Goal: Information Seeking & Learning: Learn about a topic

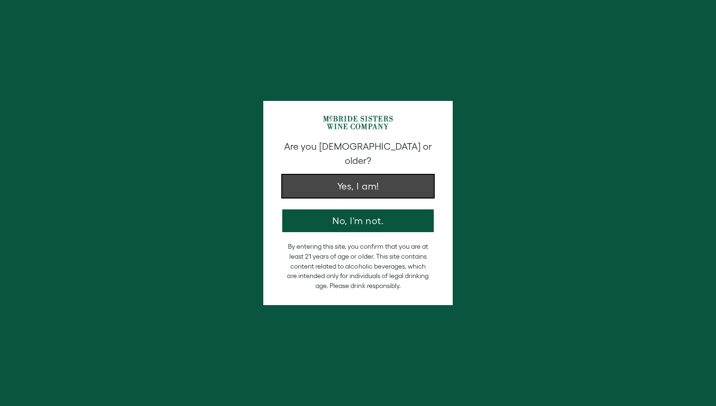
click at [322, 175] on button "Yes, I am!" at bounding box center [357, 186] width 151 height 23
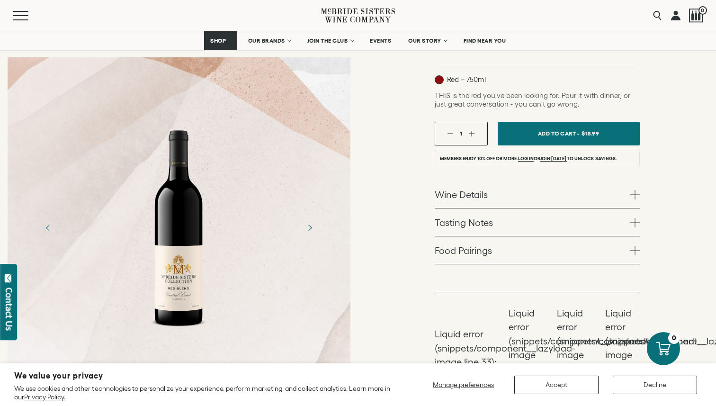
scroll to position [154, 0]
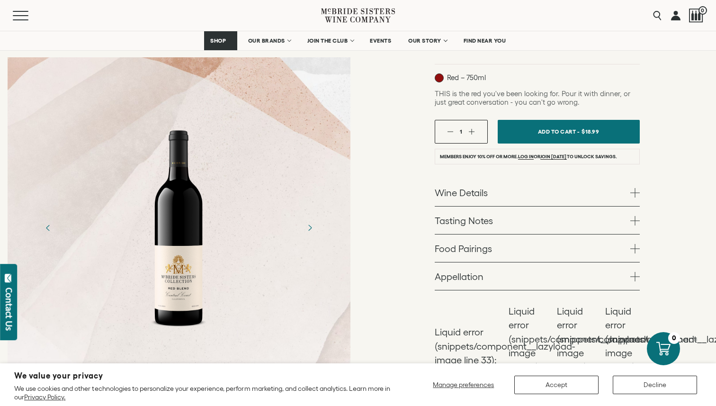
click at [450, 189] on link "Wine Details" at bounding box center [537, 191] width 205 height 27
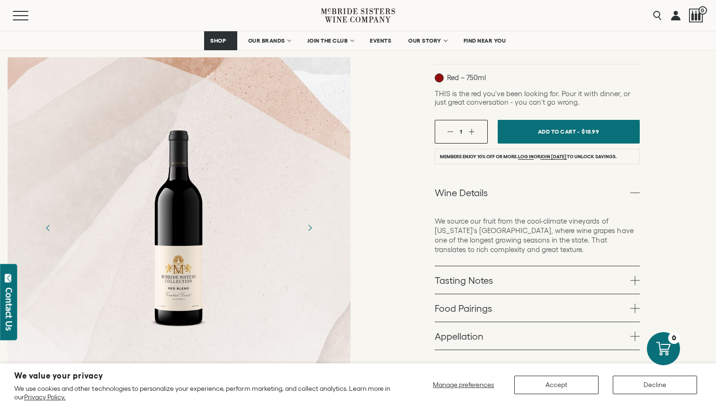
click at [436, 221] on p "We source our fruit from the cool-climate vineyards of [US_STATE]'s [GEOGRAPHIC…" at bounding box center [537, 235] width 205 height 38
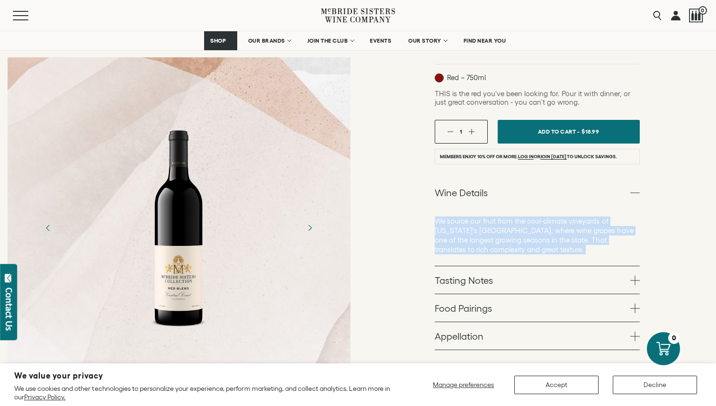
drag, startPoint x: 436, startPoint y: 221, endPoint x: 456, endPoint y: 257, distance: 41.5
click at [456, 258] on div "We source our fruit from the cool-climate vineyards of [US_STATE]'s [GEOGRAPHIC…" at bounding box center [537, 236] width 205 height 60
click at [456, 257] on div "We source our fruit from the cool-climate vineyards of [US_STATE]'s [GEOGRAPHIC…" at bounding box center [537, 236] width 205 height 60
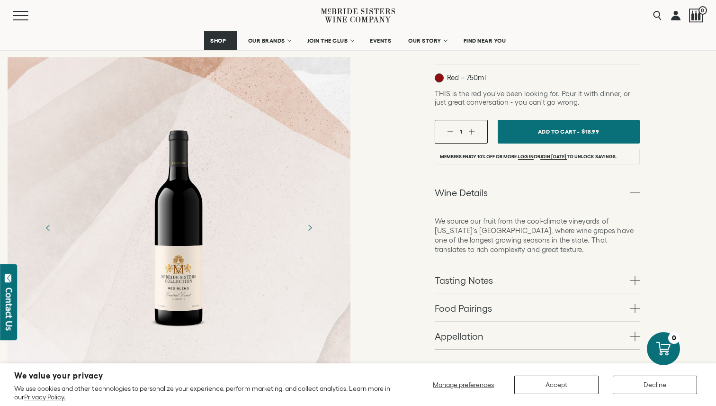
click at [456, 257] on div "We source our fruit from the cool-climate vineyards of [US_STATE]'s [GEOGRAPHIC…" at bounding box center [537, 236] width 205 height 60
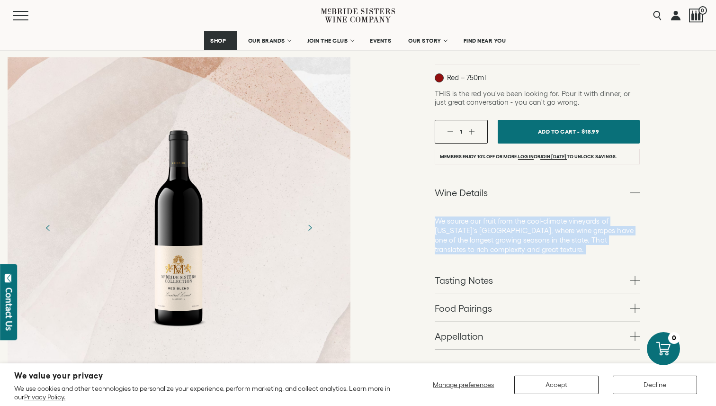
click at [456, 257] on div "We source our fruit from the cool-climate vineyards of [US_STATE]'s [GEOGRAPHIC…" at bounding box center [537, 236] width 205 height 60
drag, startPoint x: 456, startPoint y: 257, endPoint x: 442, endPoint y: 219, distance: 40.6
click at [442, 219] on div "We source our fruit from the cool-climate vineyards of [US_STATE]'s [GEOGRAPHIC…" at bounding box center [537, 236] width 205 height 60
click at [442, 219] on p "We source our fruit from the cool-climate vineyards of [US_STATE]'s [GEOGRAPHIC…" at bounding box center [537, 235] width 205 height 38
drag, startPoint x: 442, startPoint y: 219, endPoint x: 514, endPoint y: 250, distance: 78.3
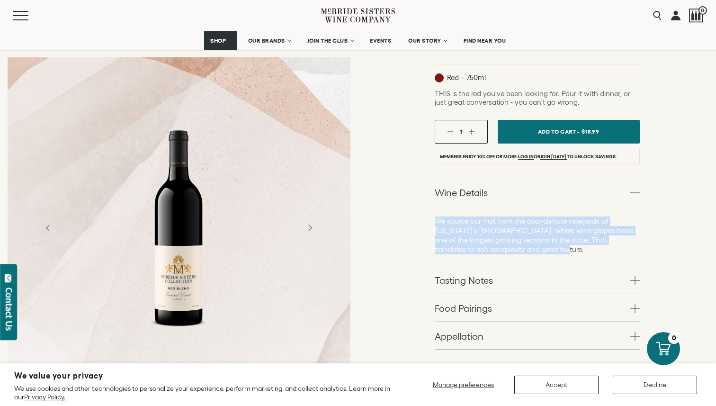
click at [514, 250] on p "We source our fruit from the cool-climate vineyards of [US_STATE]'s [GEOGRAPHIC…" at bounding box center [537, 235] width 205 height 38
drag, startPoint x: 514, startPoint y: 250, endPoint x: 437, endPoint y: 218, distance: 82.5
click at [437, 218] on p "We source our fruit from the cool-climate vineyards of [US_STATE]'s [GEOGRAPHIC…" at bounding box center [537, 235] width 205 height 38
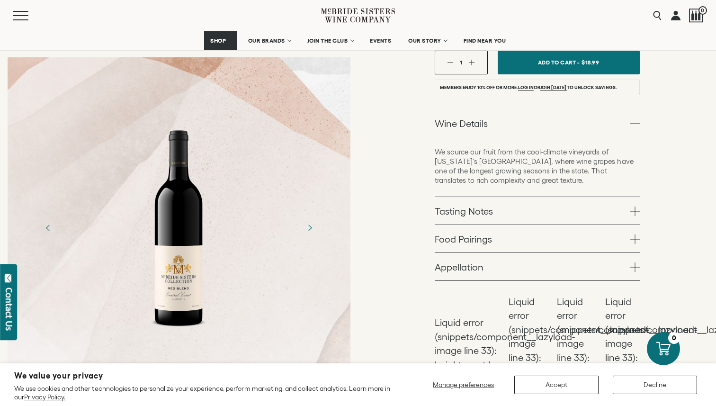
scroll to position [222, 0]
click at [445, 212] on link "Tasting Notes" at bounding box center [537, 211] width 205 height 27
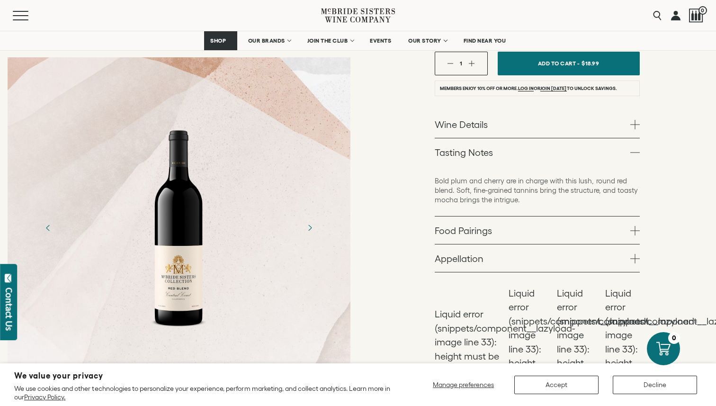
click at [446, 166] on div "Bold plum and cherry are in charge with this lush, round red blend. Soft, fine-…" at bounding box center [537, 191] width 205 height 50
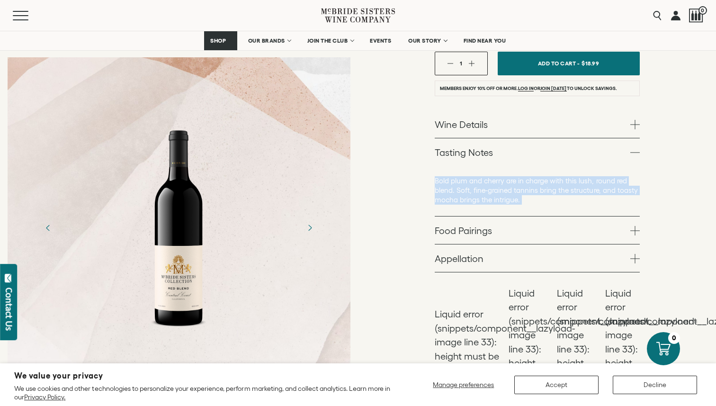
click at [446, 166] on div "Bold plum and cherry are in charge with this lush, round red blend. Soft, fine-…" at bounding box center [537, 191] width 205 height 50
click at [443, 189] on p "Bold plum and cherry are in charge with this lush, round red blend. Soft, fine-…" at bounding box center [537, 190] width 205 height 28
drag, startPoint x: 443, startPoint y: 189, endPoint x: 460, endPoint y: 205, distance: 22.8
click at [460, 205] on div "Bold plum and cherry are in charge with this lush, round red blend. Soft, fine-…" at bounding box center [537, 191] width 205 height 50
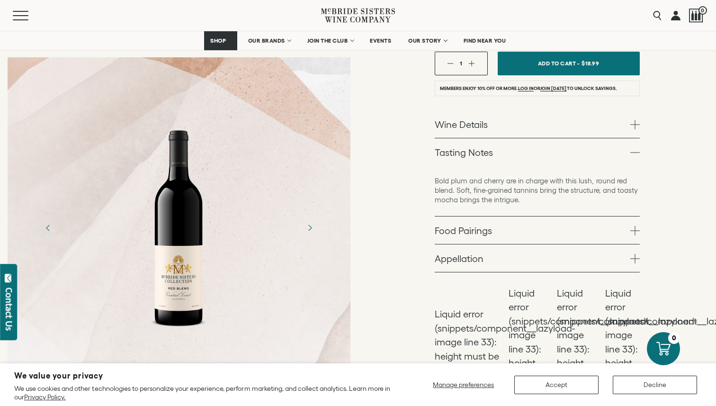
click at [460, 205] on div "Bold plum and cherry are in charge with this lush, round red blend. Soft, fine-…" at bounding box center [537, 191] width 205 height 50
click at [440, 174] on div "Bold plum and cherry are in charge with this lush, round red blend. Soft, fine-…" at bounding box center [537, 191] width 205 height 50
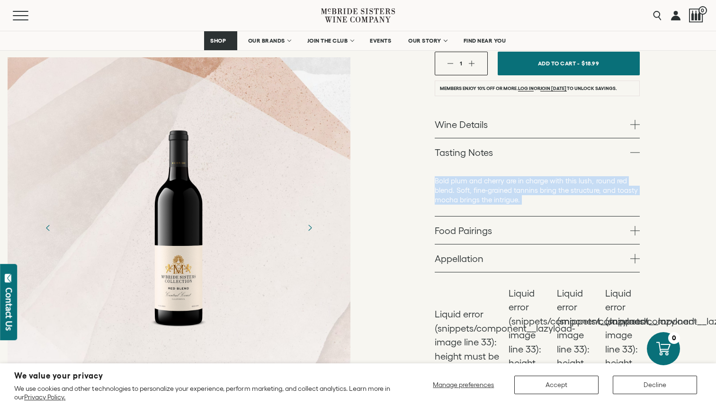
drag, startPoint x: 440, startPoint y: 174, endPoint x: 514, endPoint y: 204, distance: 79.8
click at [515, 205] on div "Bold plum and cherry are in charge with this lush, round red blend. Soft, fine-…" at bounding box center [537, 191] width 205 height 50
click at [514, 204] on p "Bold plum and cherry are in charge with this lush, round red blend. Soft, fine-…" at bounding box center [537, 190] width 205 height 28
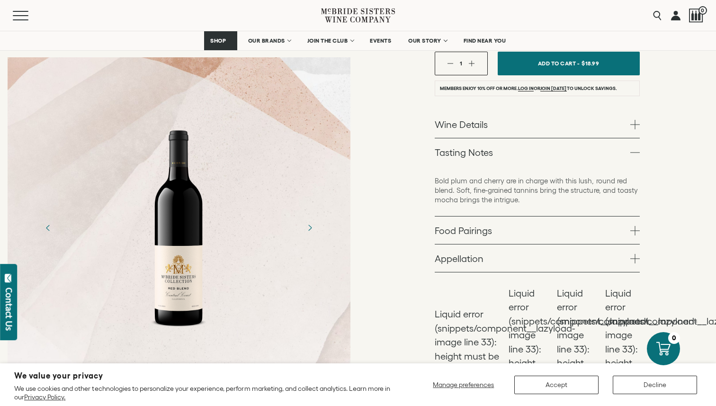
click at [475, 227] on link "Food Pairings" at bounding box center [537, 229] width 205 height 27
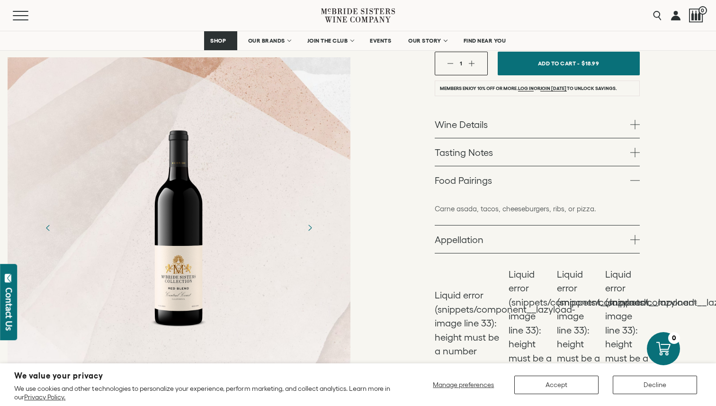
scroll to position [314, 0]
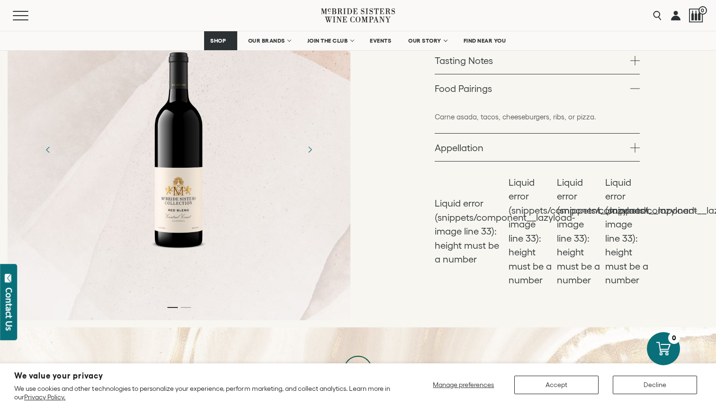
click at [452, 144] on link "Appellation" at bounding box center [537, 146] width 205 height 27
click at [445, 118] on link "Appellation" at bounding box center [537, 115] width 205 height 27
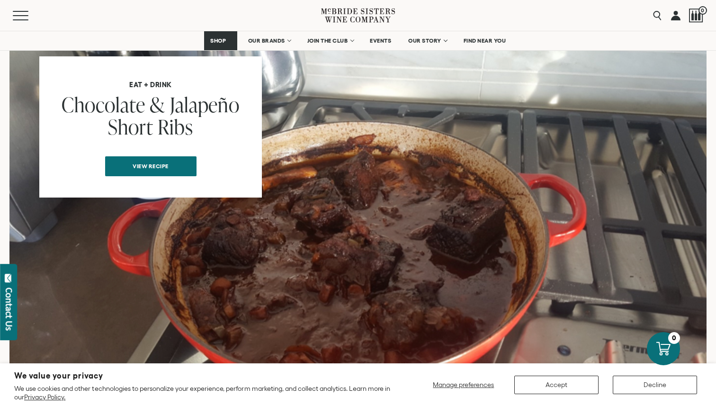
scroll to position [916, 0]
